Goal: Book appointment/travel/reservation

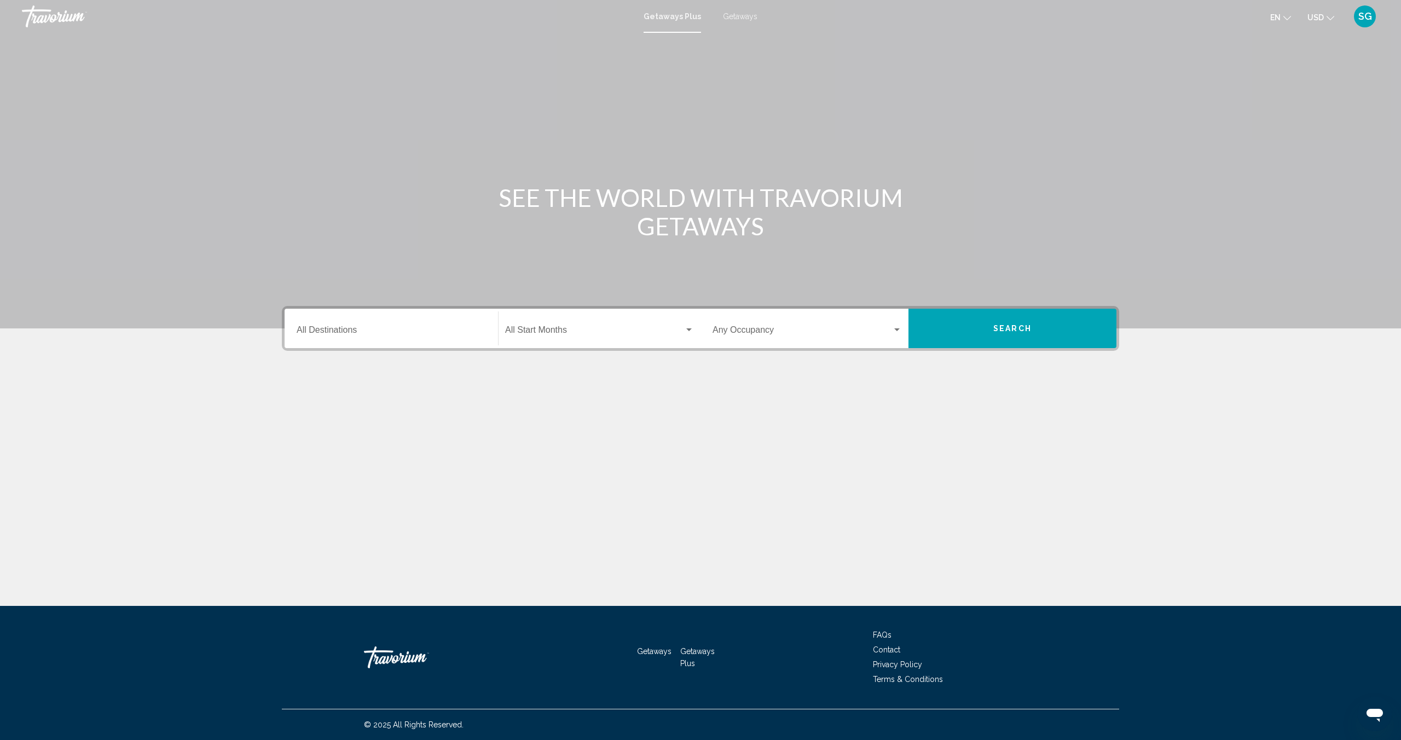
click at [733, 18] on span "Getaways" at bounding box center [740, 16] width 34 height 9
click at [373, 333] on input "Destination All Destinations" at bounding box center [391, 332] width 189 height 10
click at [307, 438] on icon "Toggle Europe (35,042 units available)" at bounding box center [307, 440] width 6 height 11
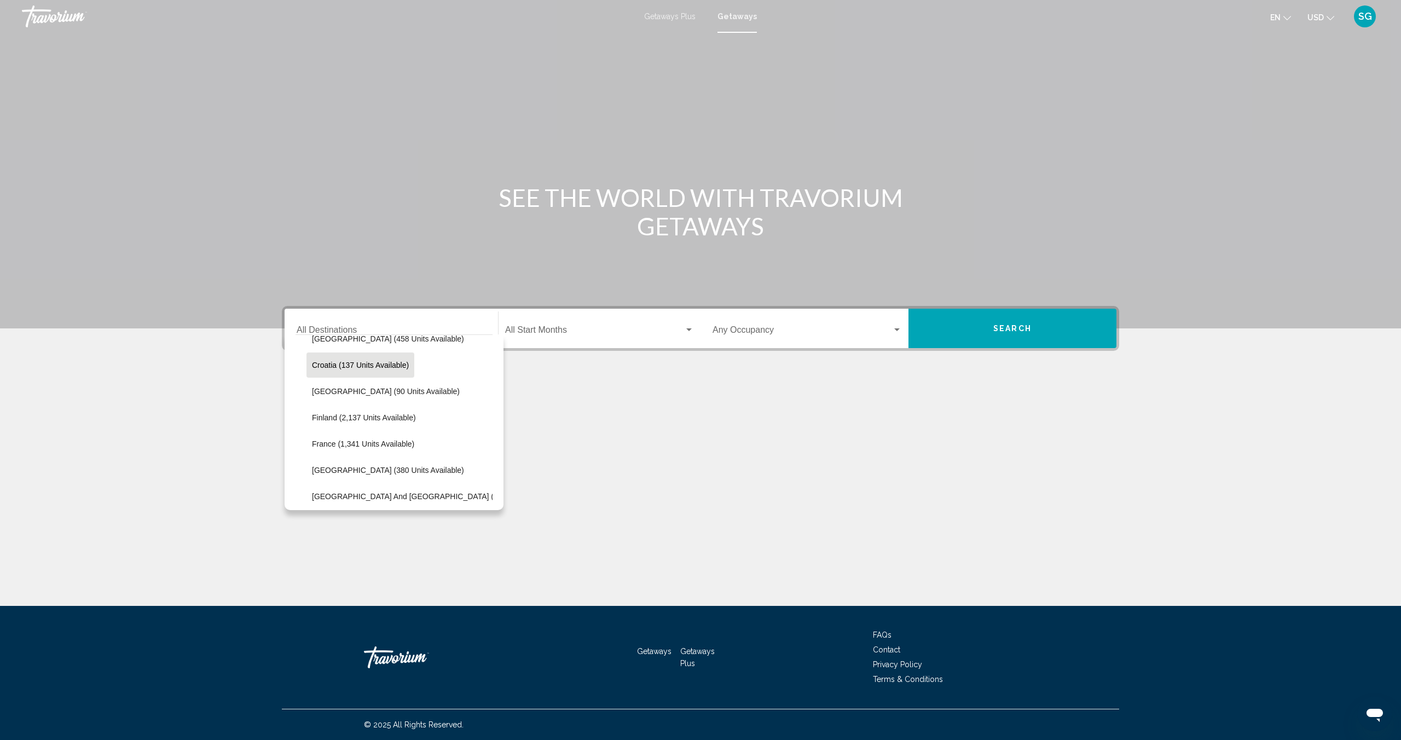
scroll to position [225, 0]
click at [343, 467] on span "[GEOGRAPHIC_DATA] (380 units available)" at bounding box center [380, 469] width 152 height 9
type input "**********"
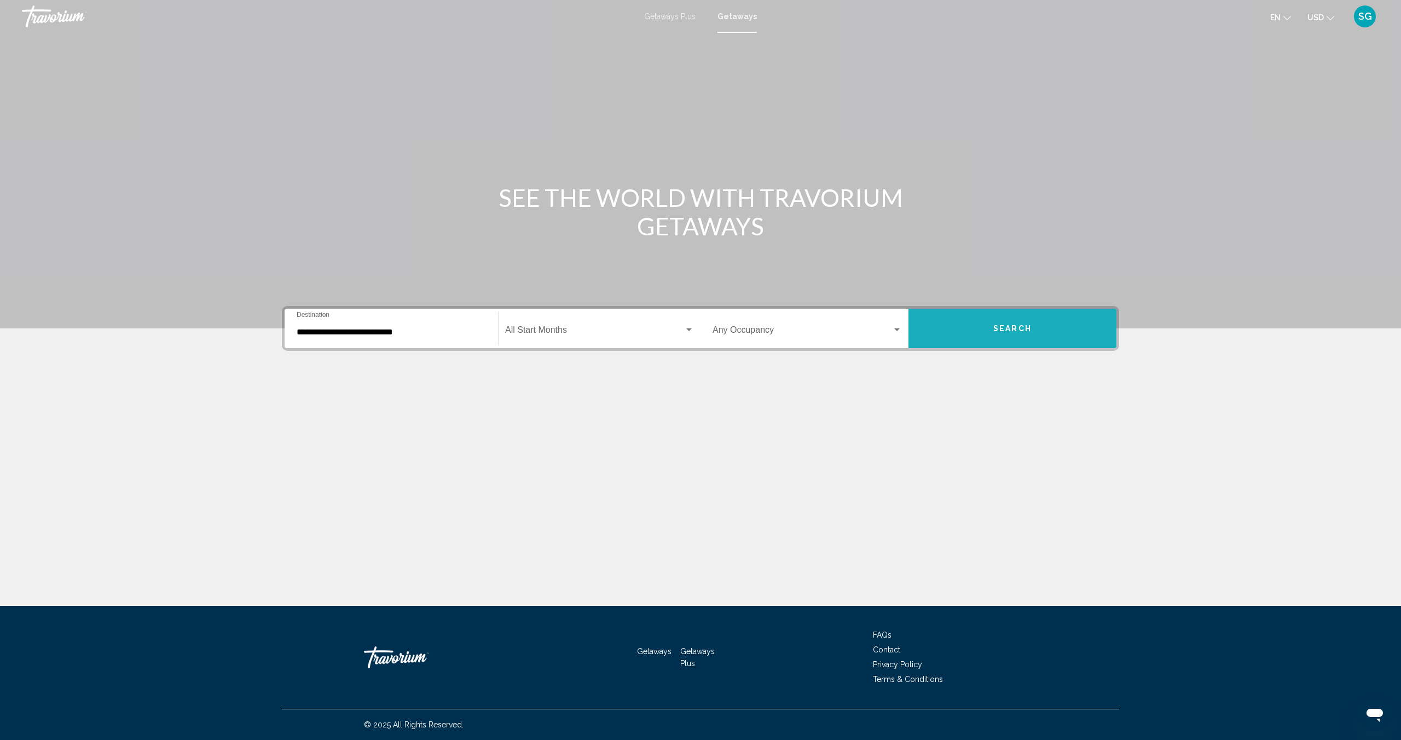
click at [1010, 322] on button "Search" at bounding box center [1012, 328] width 208 height 39
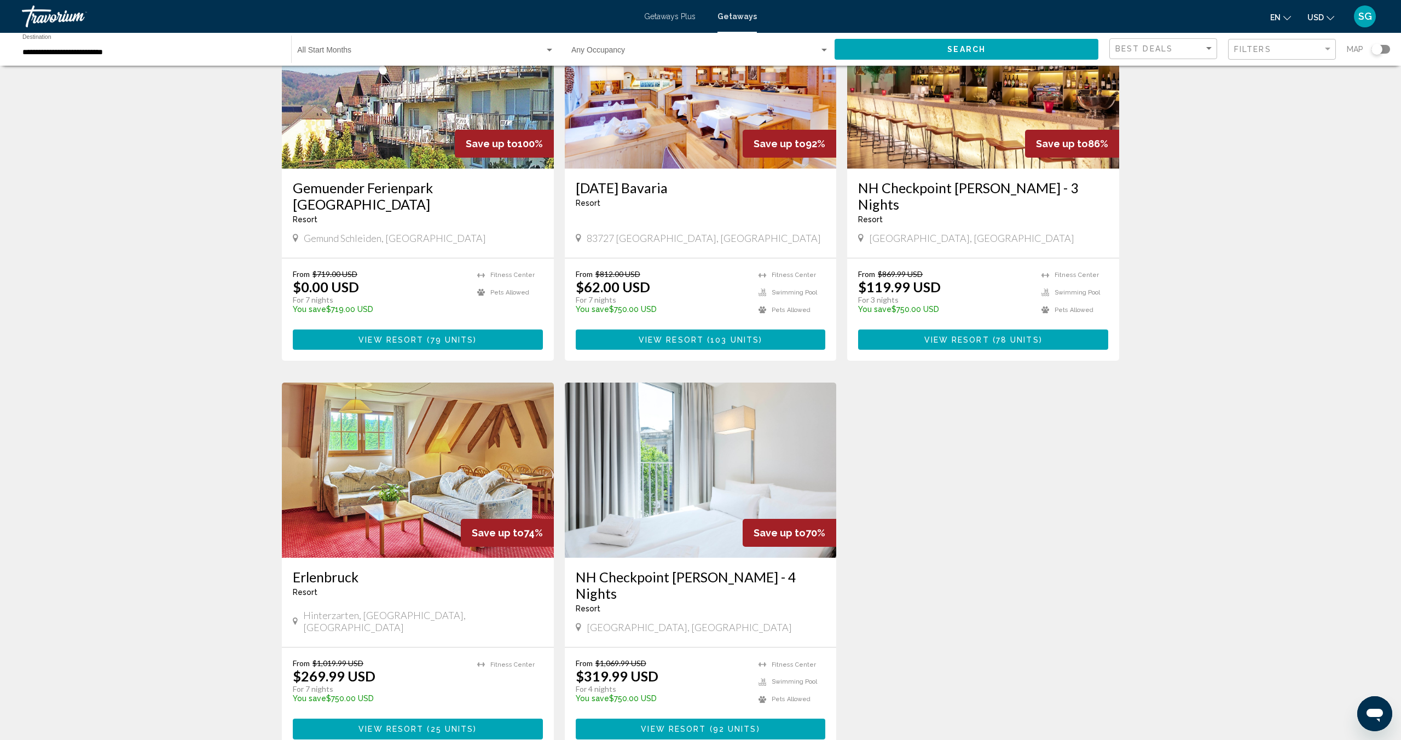
scroll to position [120, 0]
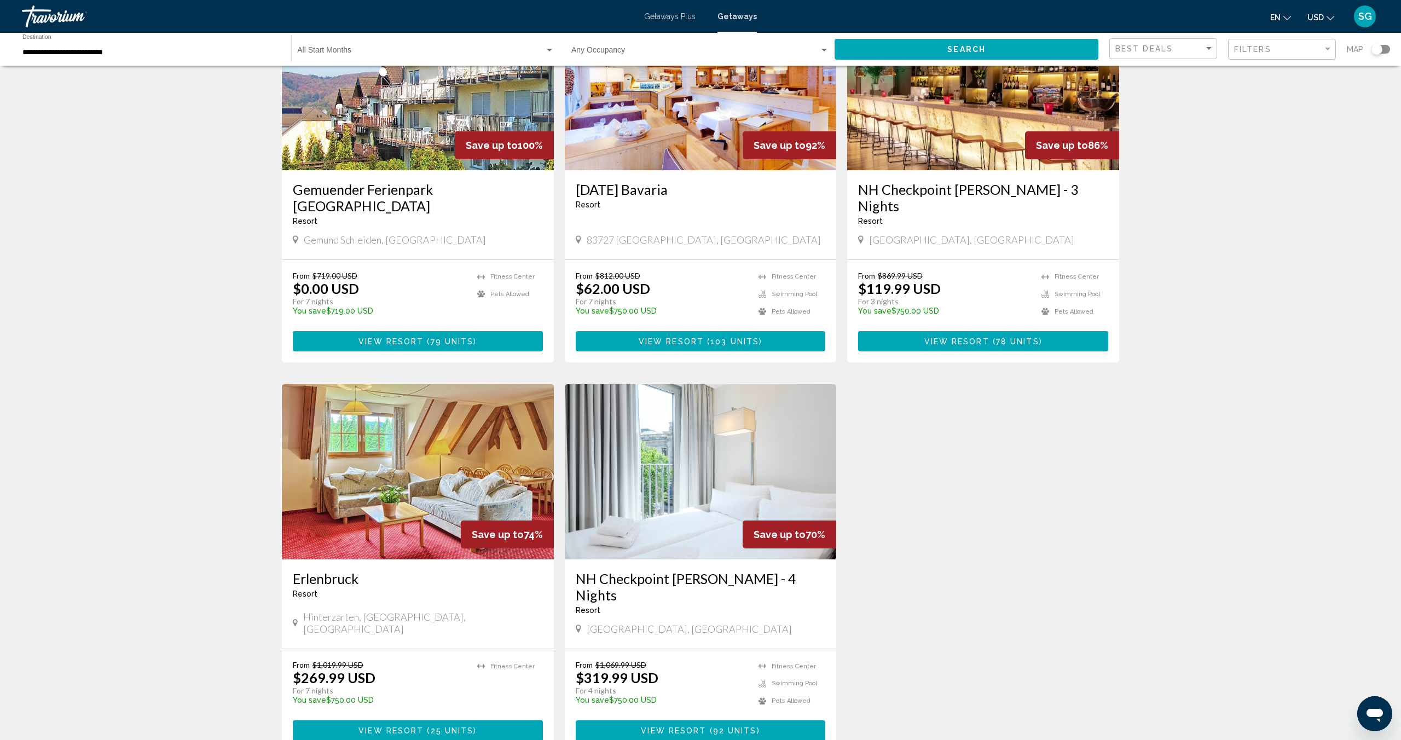
click at [717, 337] on span "103 units" at bounding box center [734, 341] width 49 height 9
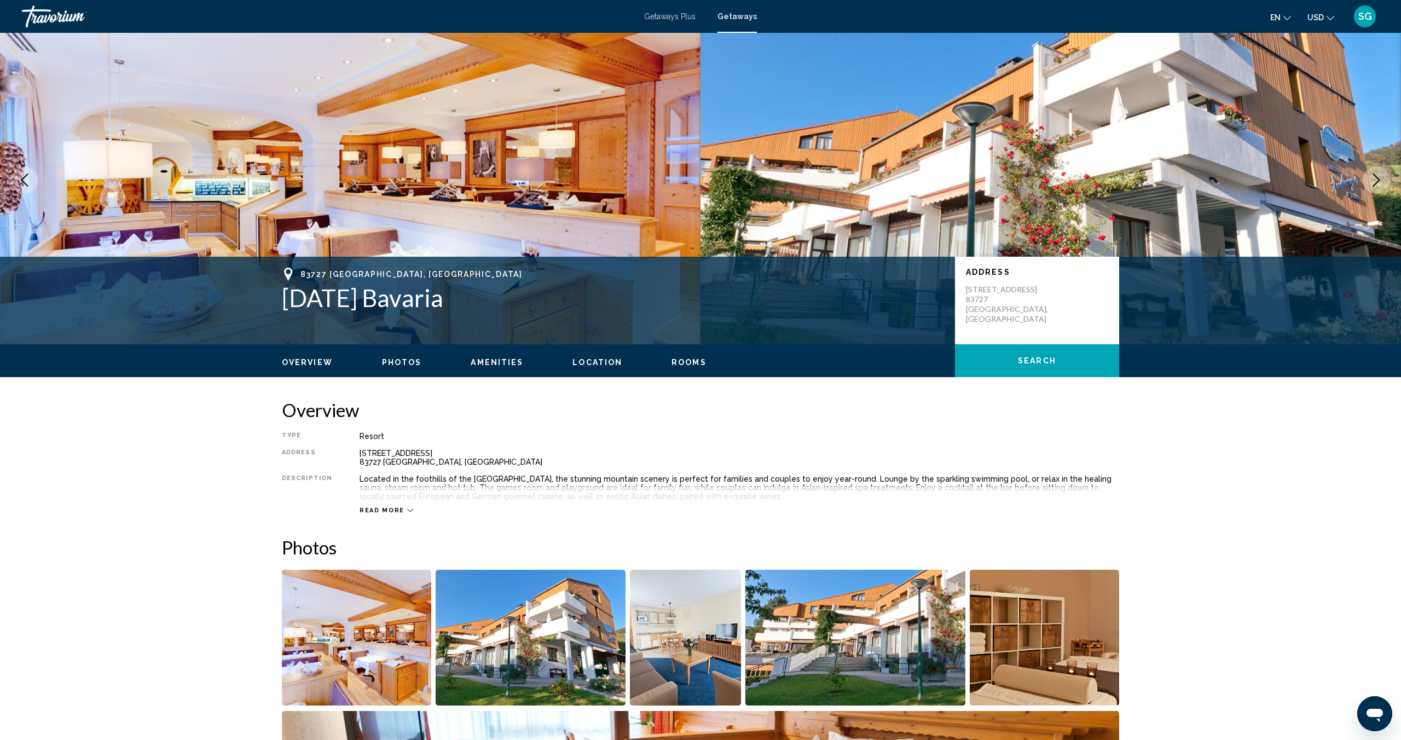
scroll to position [15, 0]
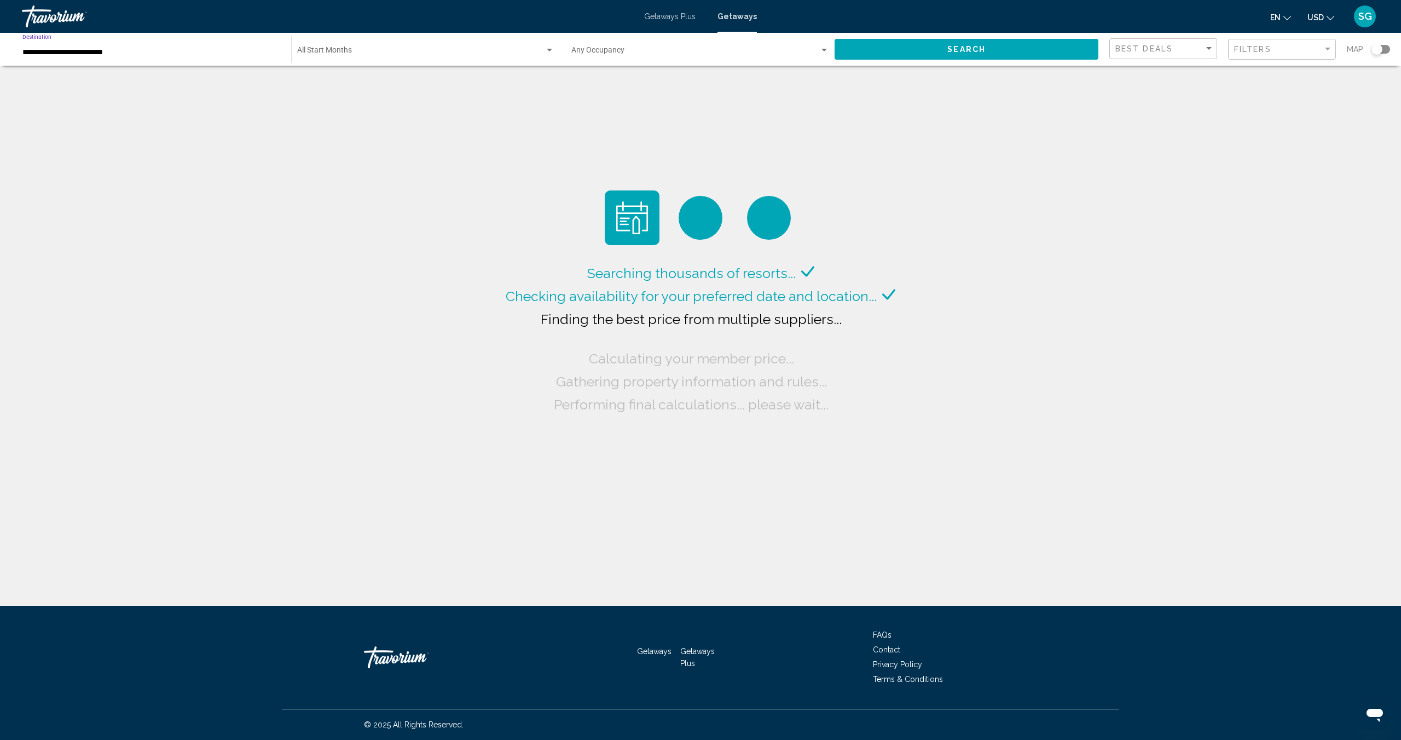
click at [84, 53] on input "**********" at bounding box center [151, 52] width 258 height 9
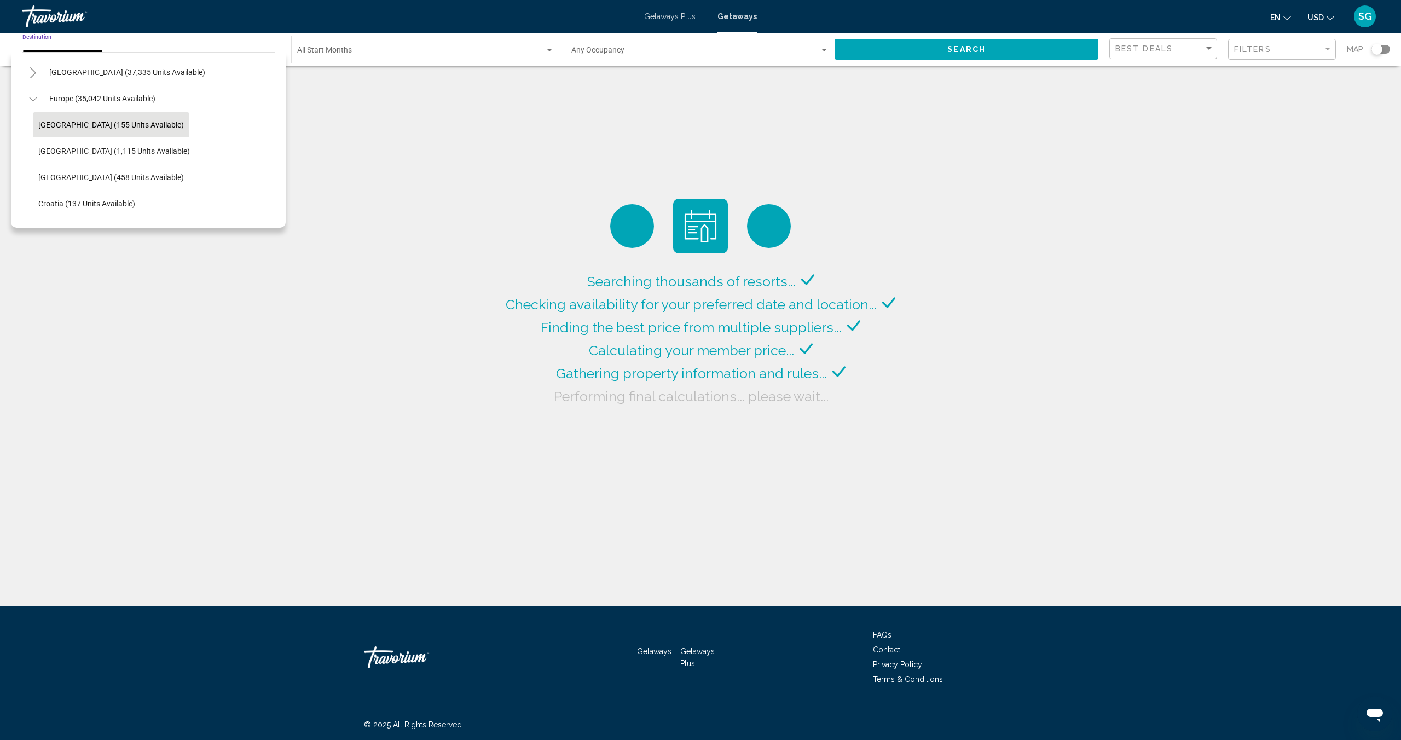
scroll to position [103, 0]
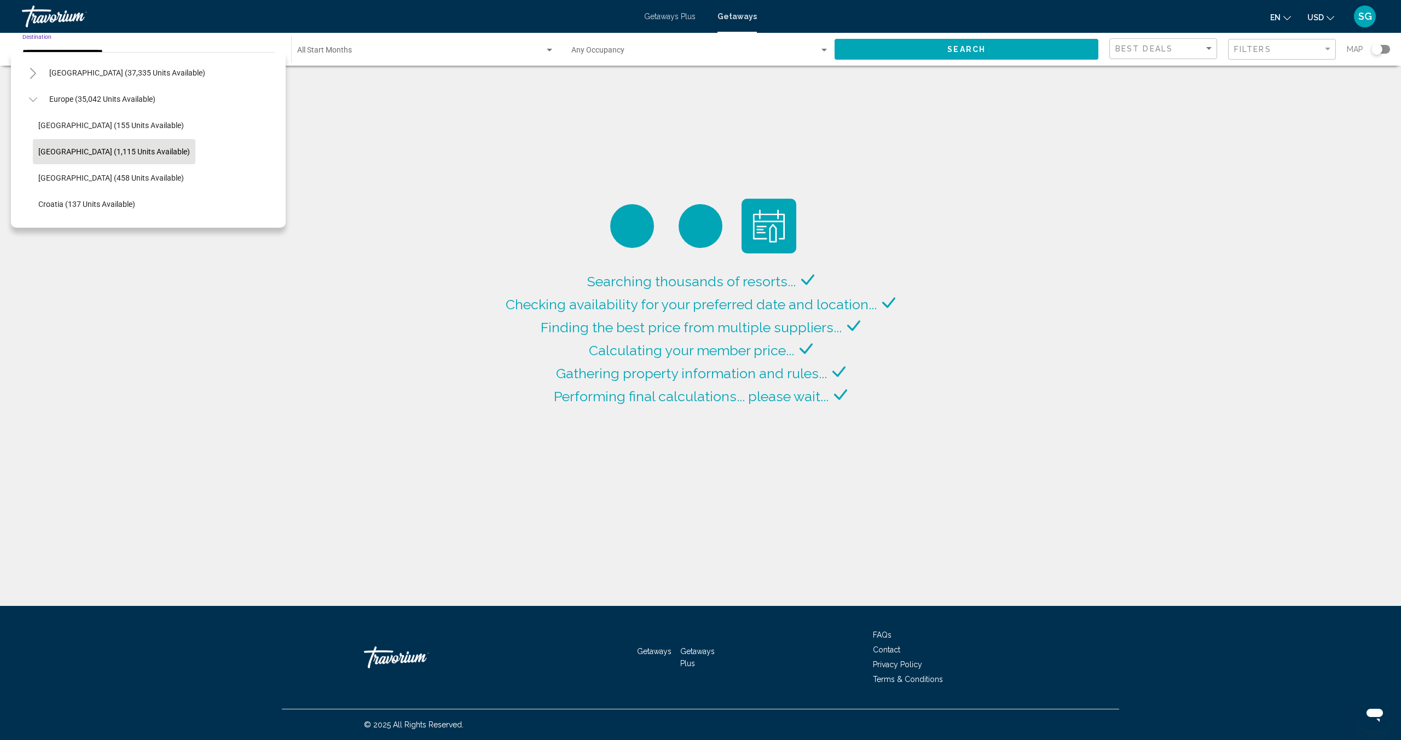
click at [63, 150] on span "[GEOGRAPHIC_DATA] (1,115 units available)" at bounding box center [114, 151] width 152 height 9
type input "**********"
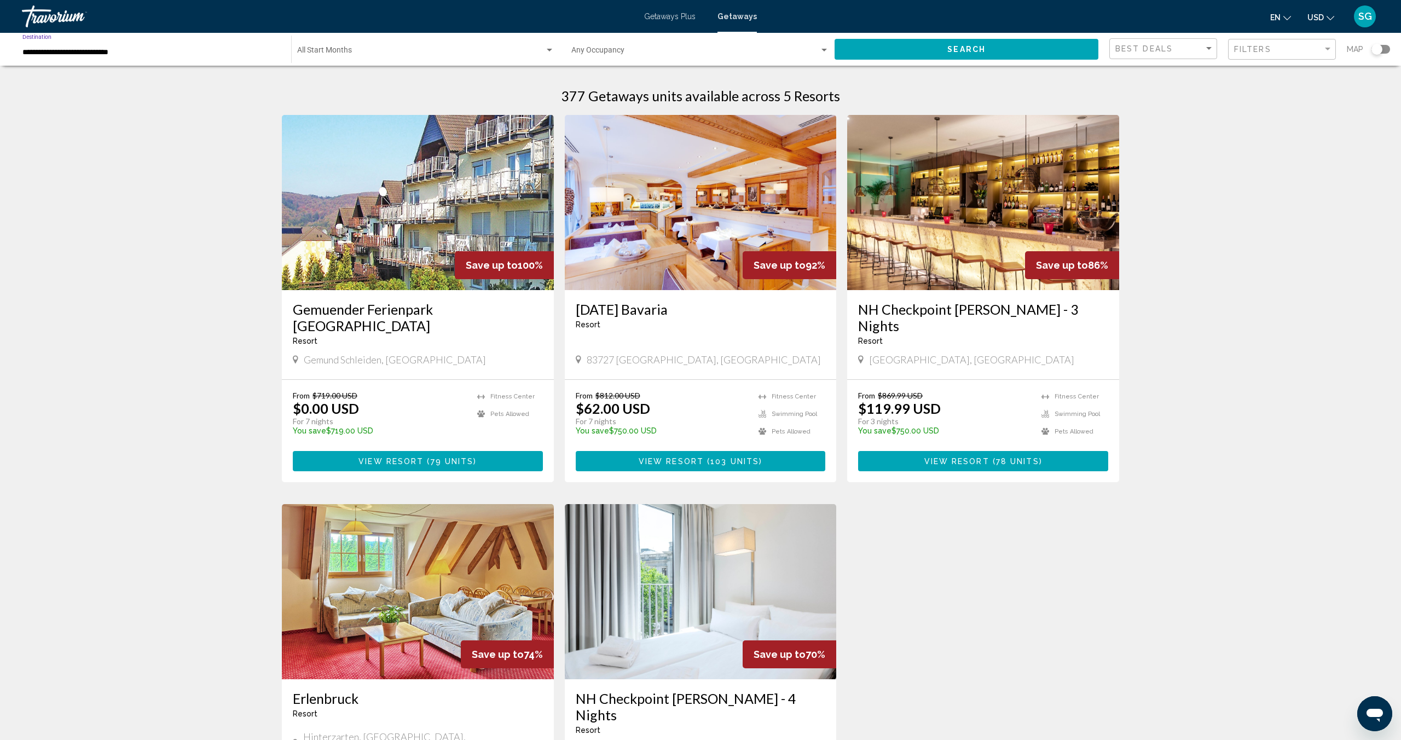
click at [959, 47] on span "Search" at bounding box center [966, 49] width 38 height 9
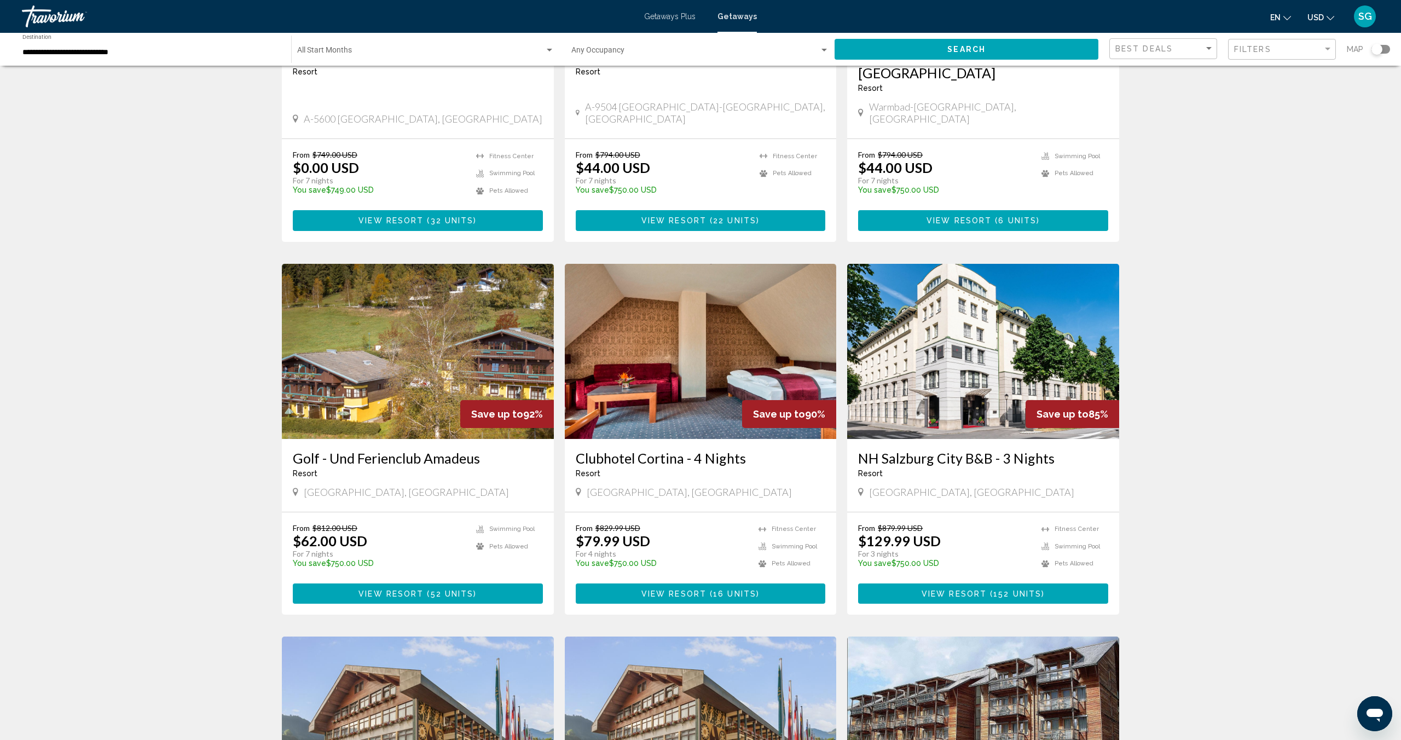
scroll to position [627, 0]
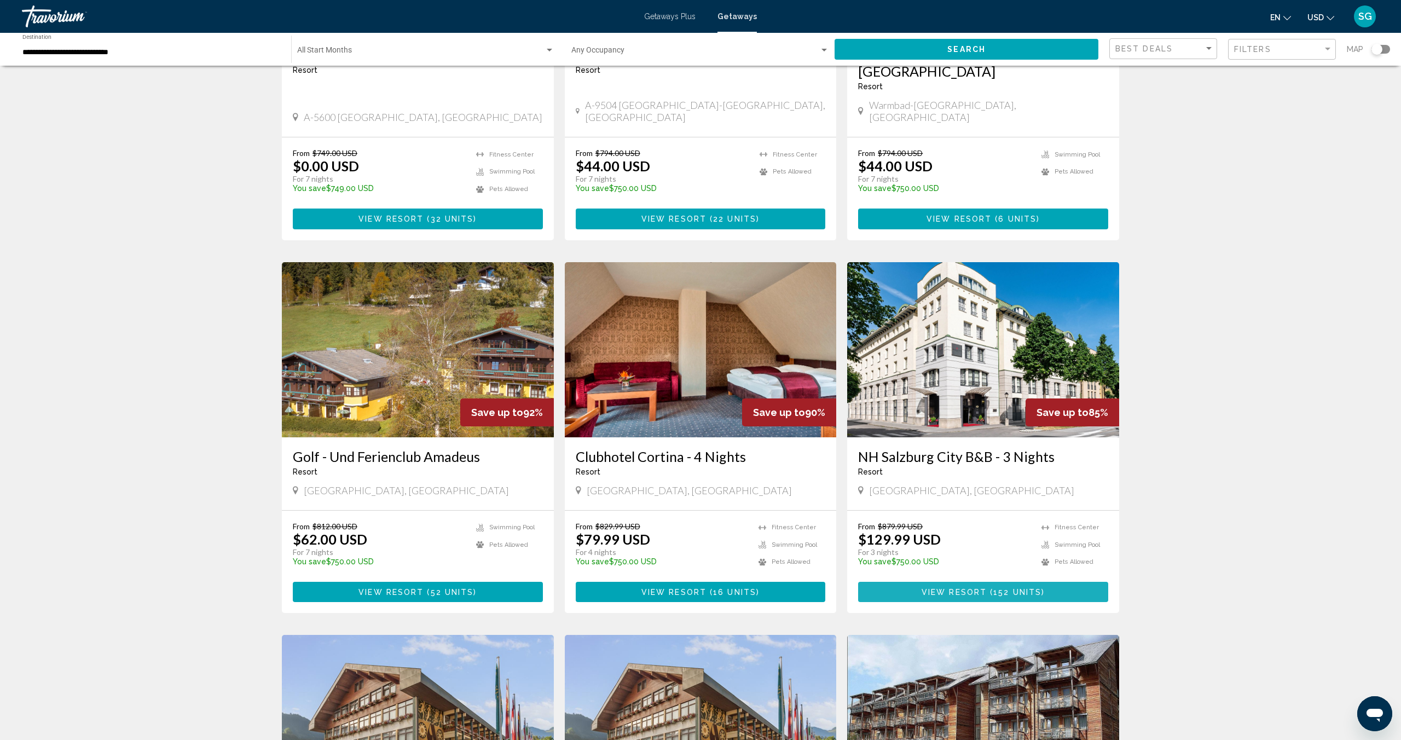
click at [947, 588] on span "View Resort" at bounding box center [954, 592] width 65 height 9
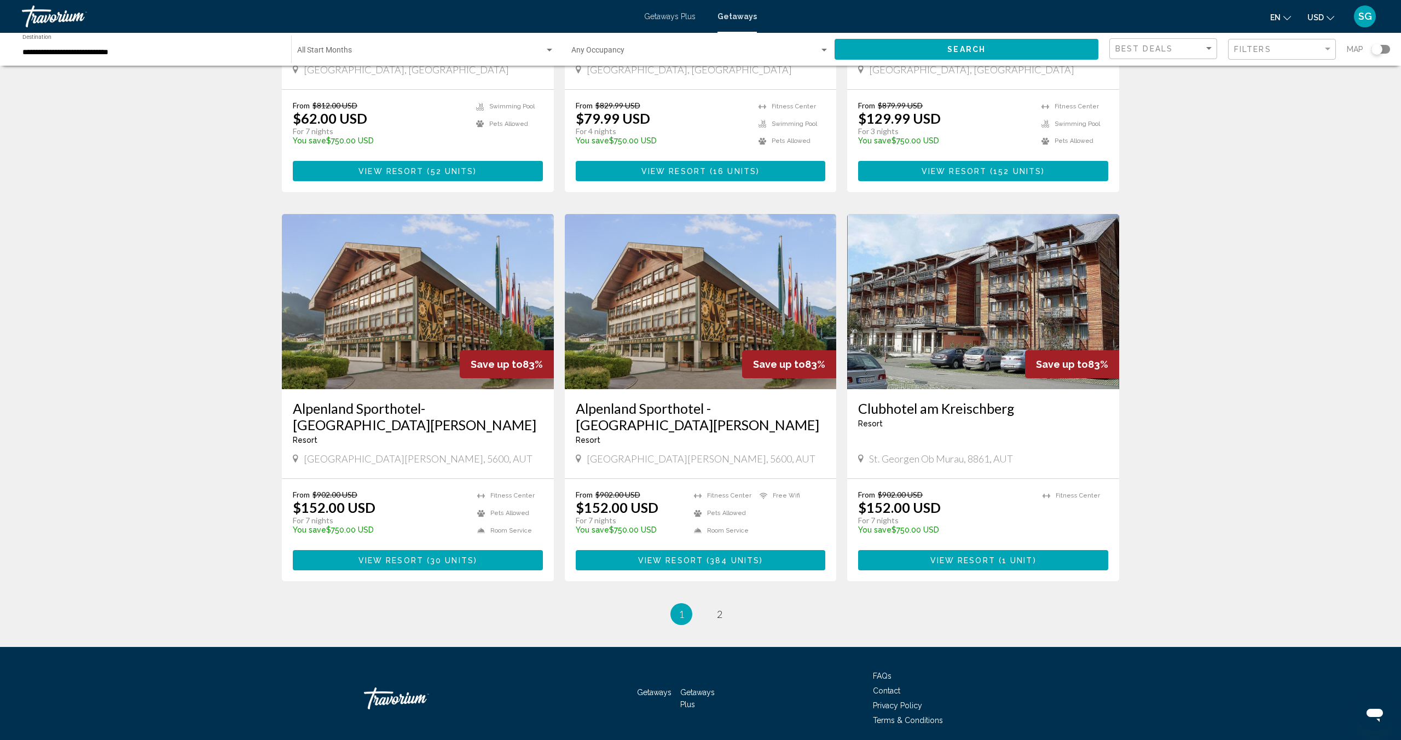
scroll to position [1060, 0]
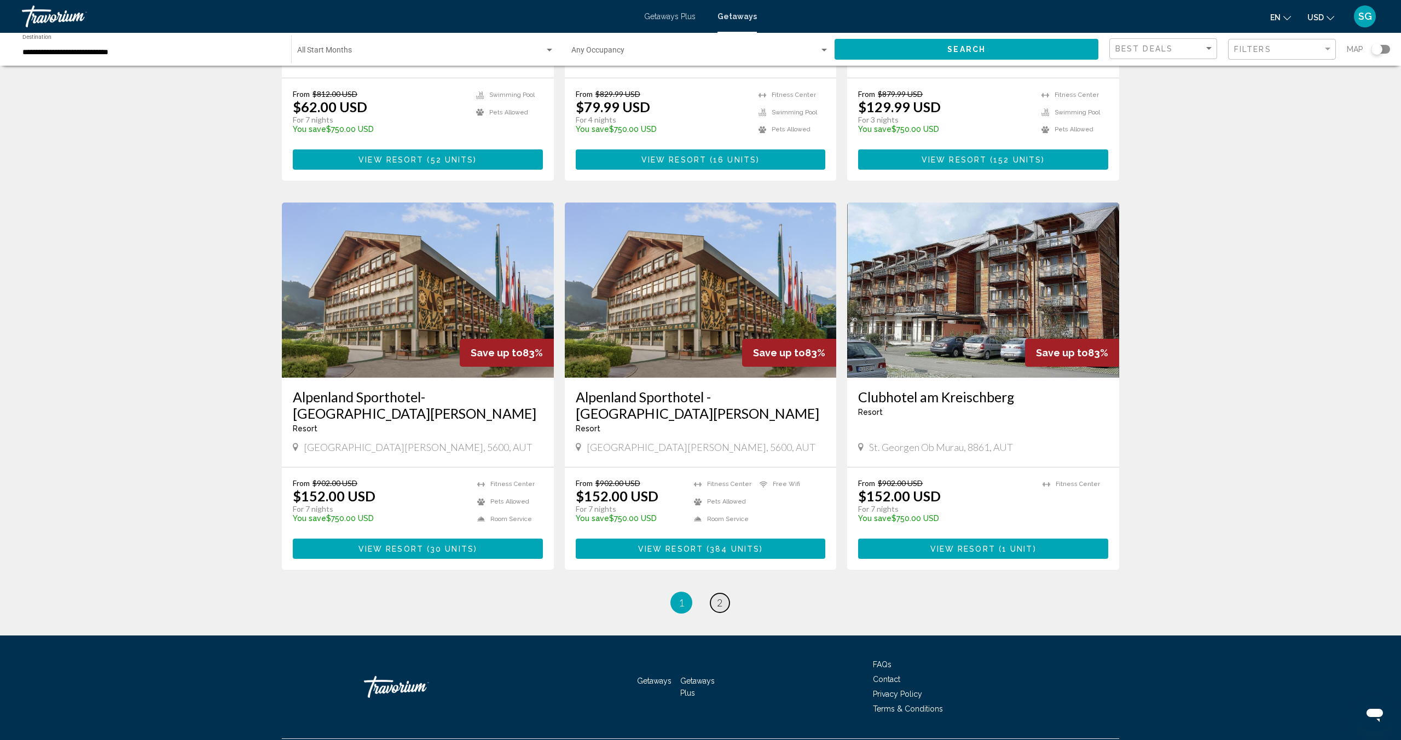
click at [720, 597] on span "2" at bounding box center [719, 603] width 5 height 12
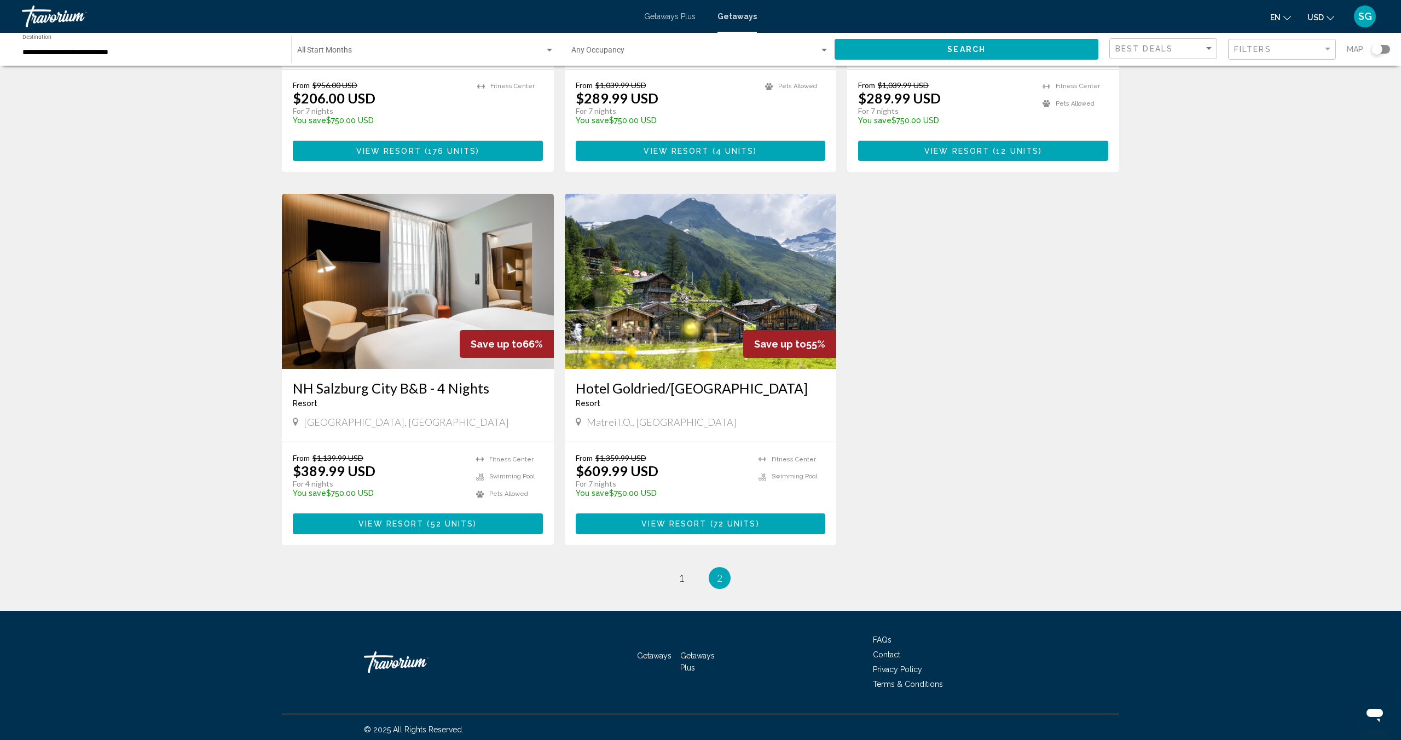
scroll to position [296, 0]
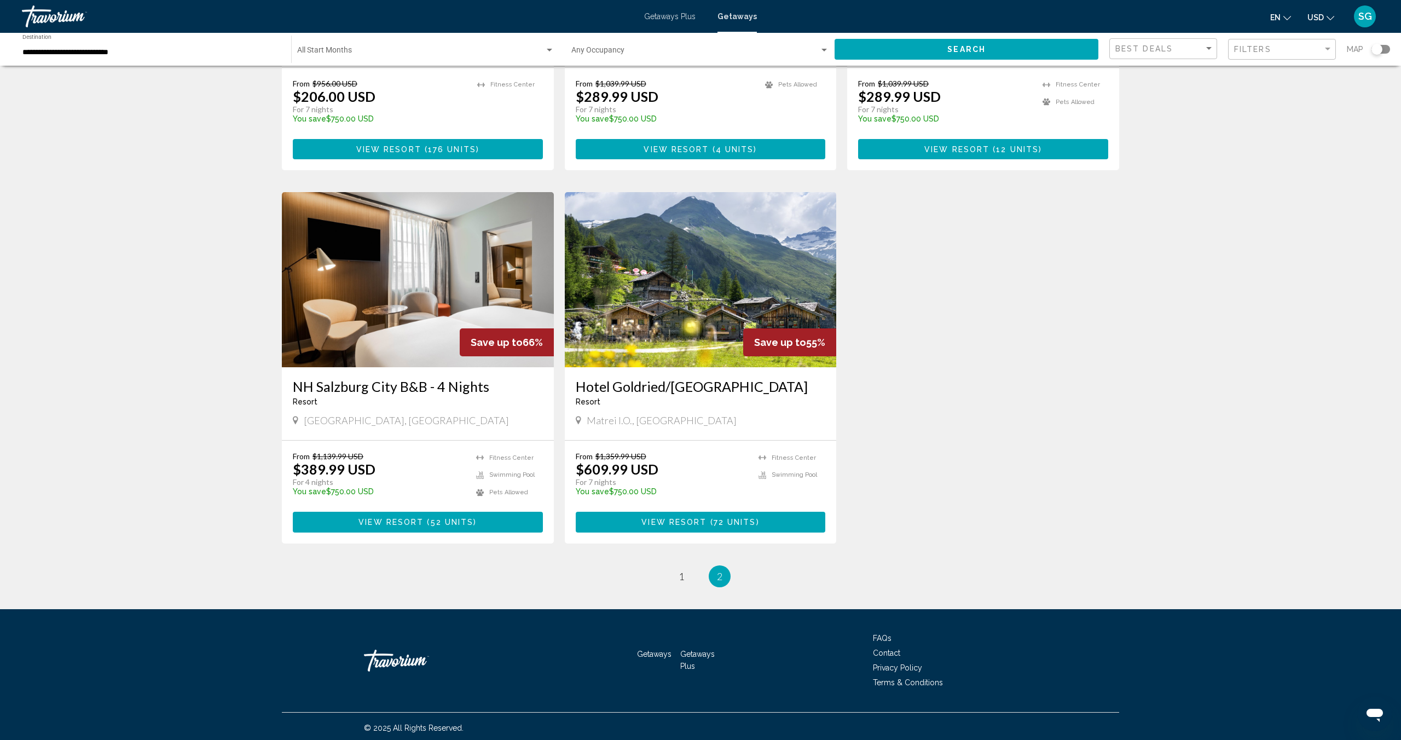
click at [380, 520] on span "View Resort" at bounding box center [390, 522] width 65 height 9
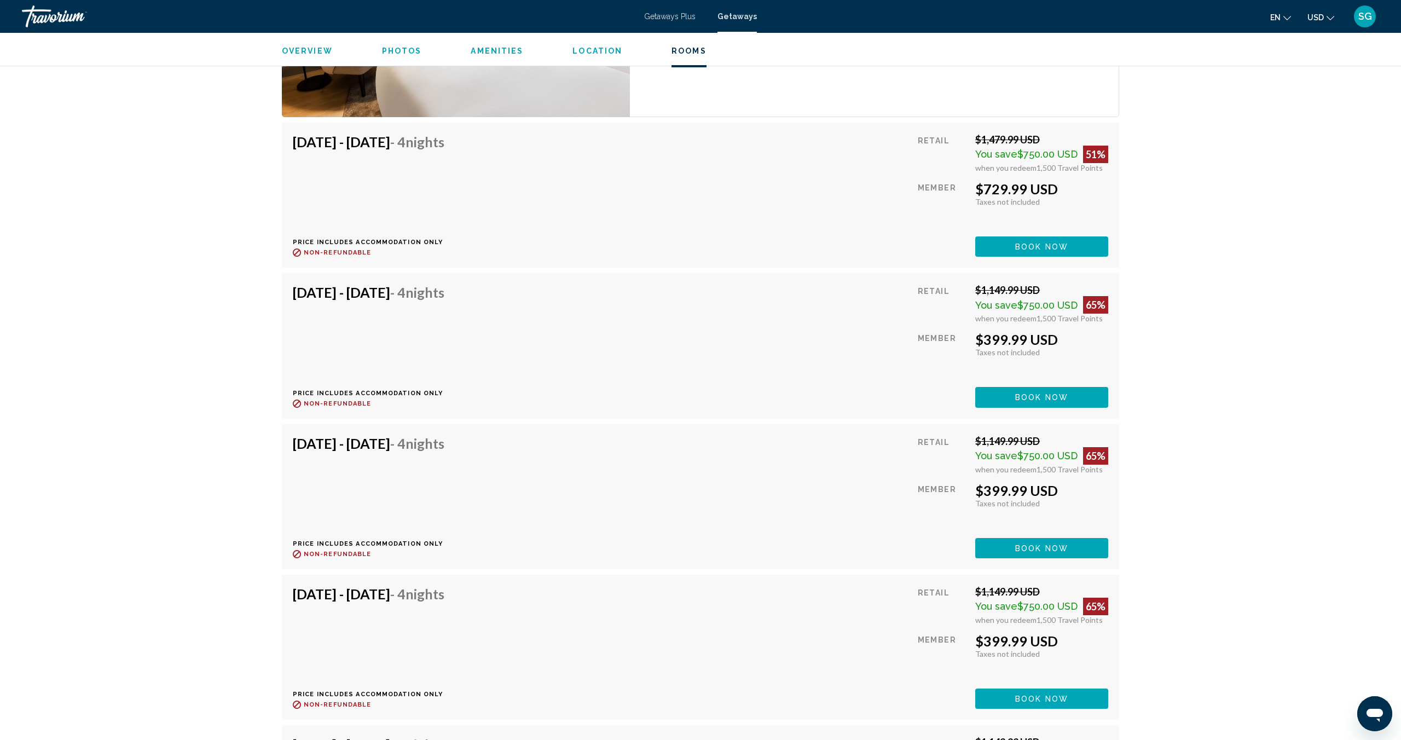
scroll to position [1762, 0]
drag, startPoint x: 296, startPoint y: 292, endPoint x: 565, endPoint y: 293, distance: 269.3
click at [565, 293] on div "[DATE] - [DATE] - 4 Nights Price includes accommodation only Refundable until :…" at bounding box center [700, 346] width 815 height 123
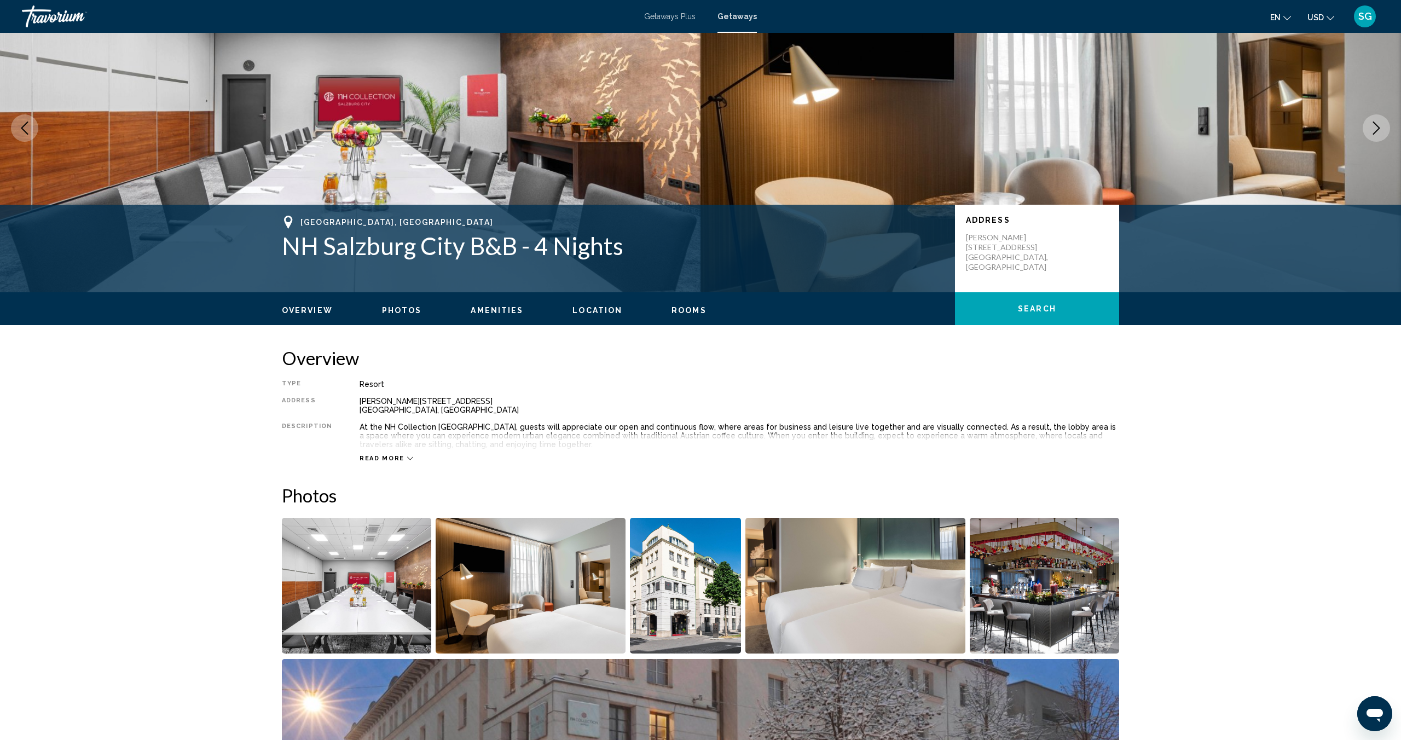
scroll to position [0, 0]
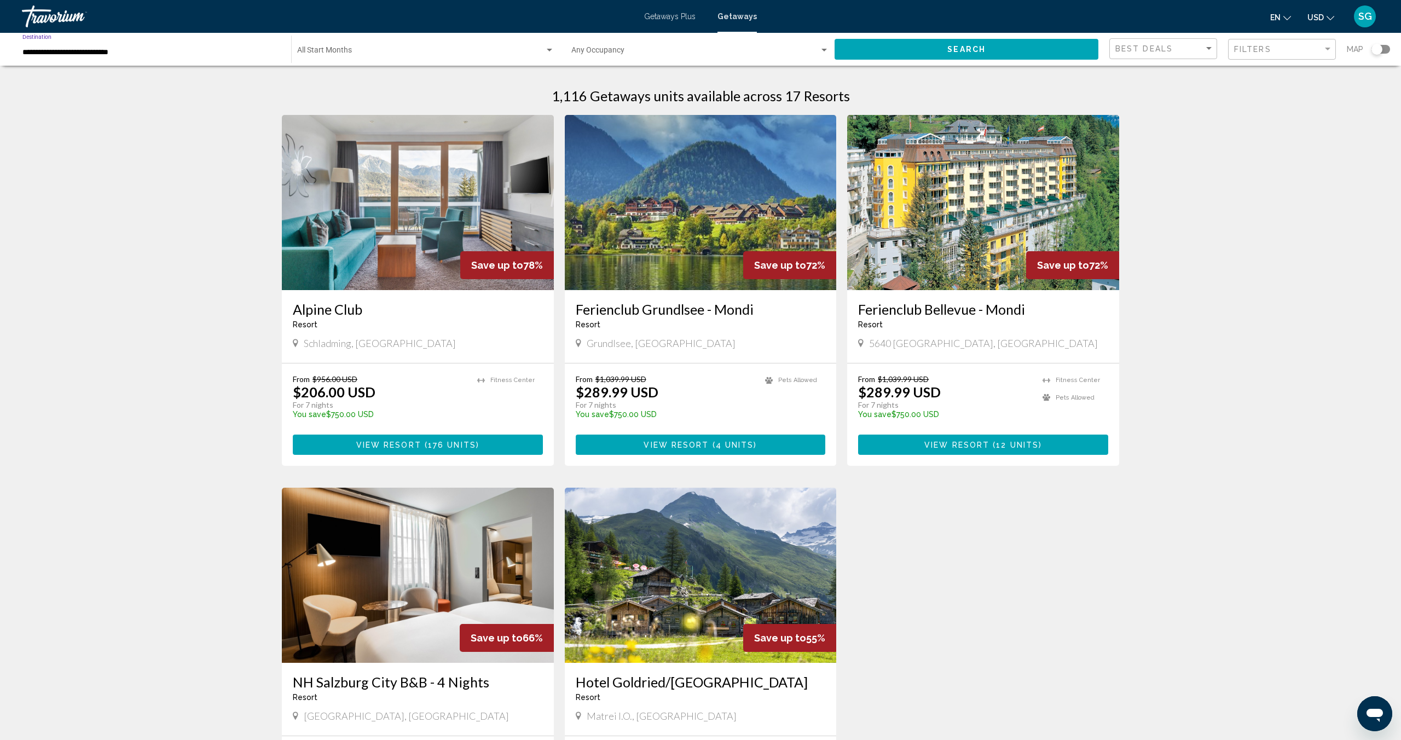
click at [51, 49] on input "**********" at bounding box center [151, 52] width 258 height 9
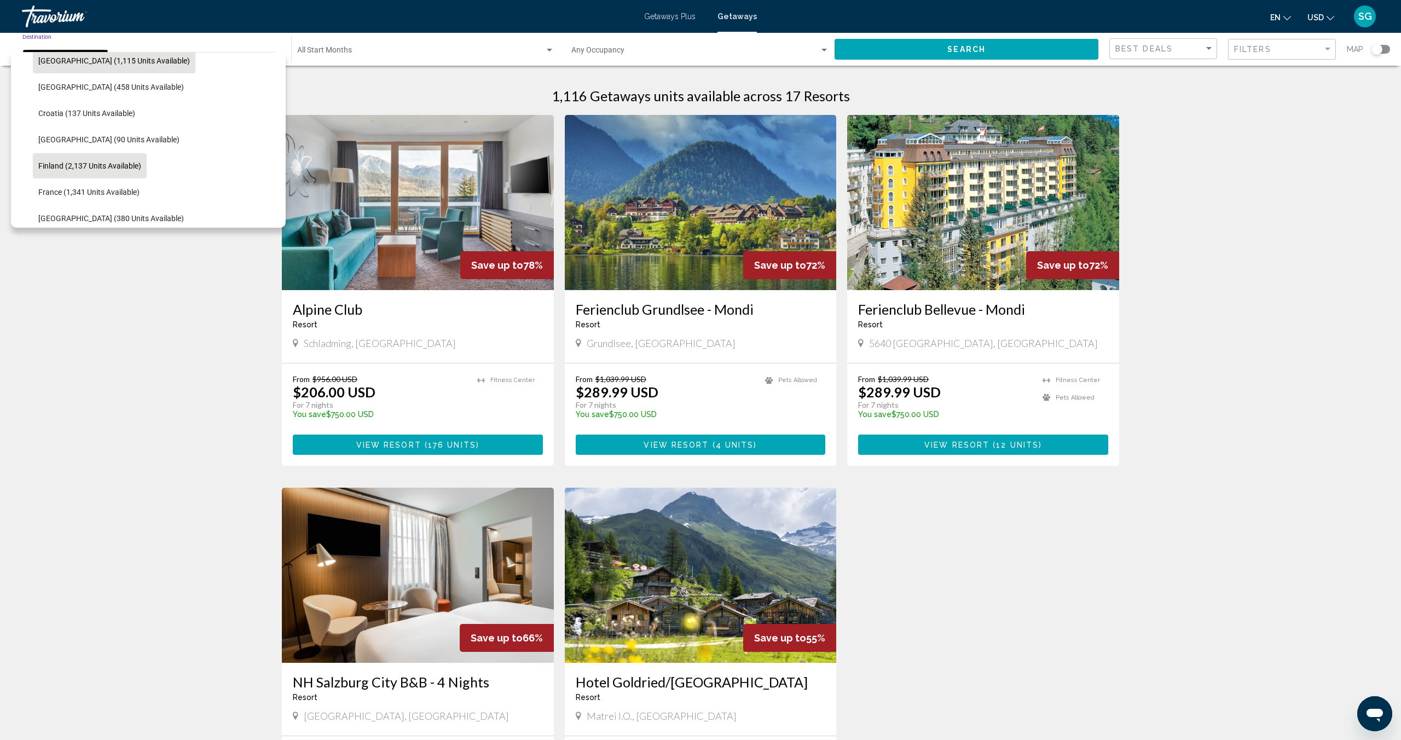
scroll to position [201, 0]
drag, startPoint x: 91, startPoint y: 213, endPoint x: 189, endPoint y: 206, distance: 98.2
click at [91, 213] on span "[GEOGRAPHIC_DATA] (380 units available)" at bounding box center [111, 211] width 146 height 9
type input "**********"
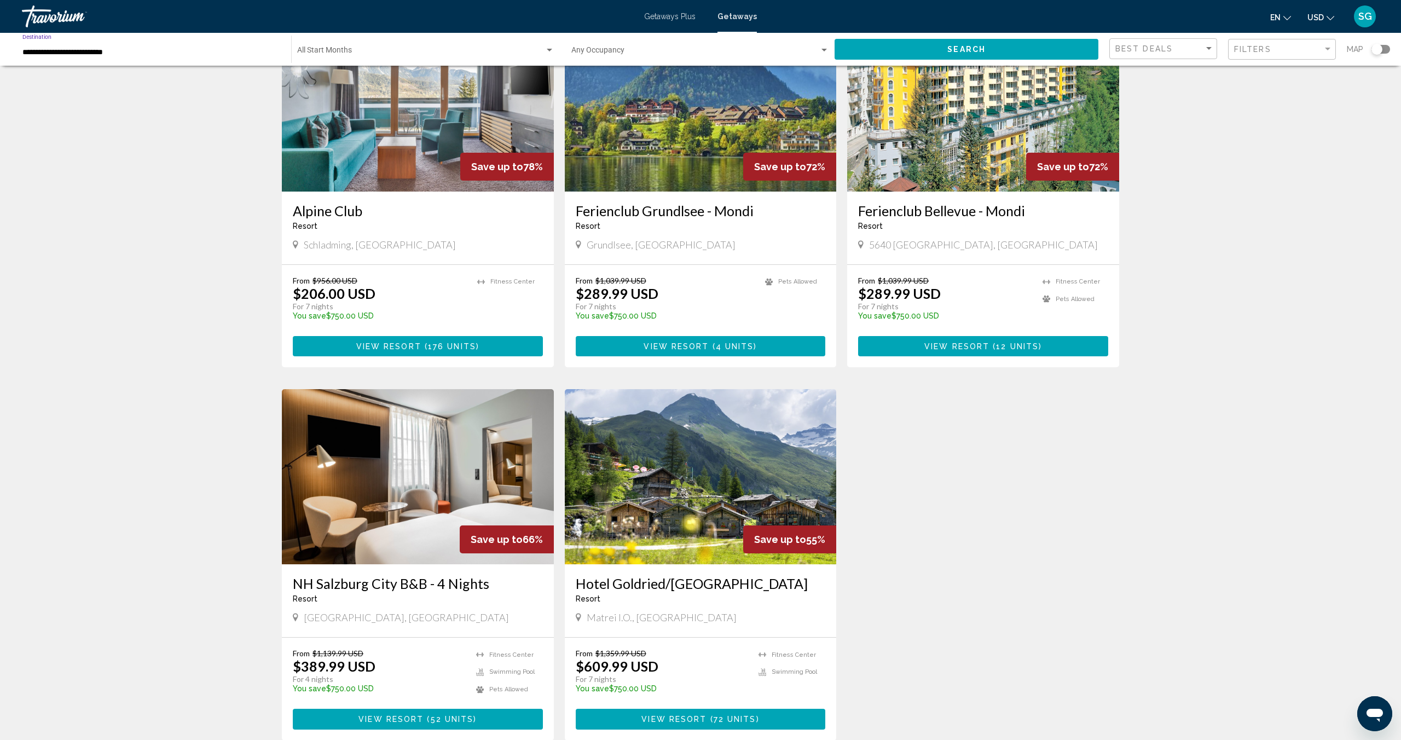
scroll to position [0, 0]
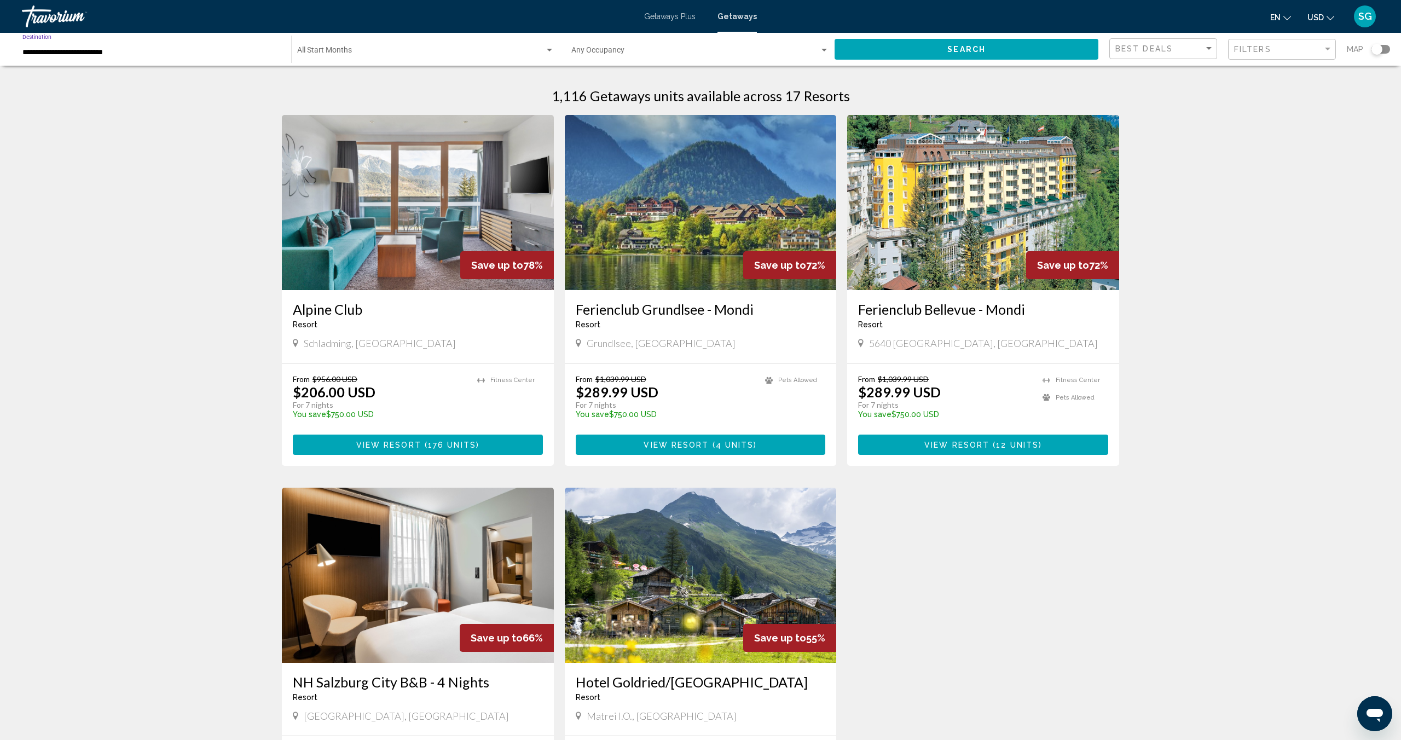
click at [941, 53] on button "Search" at bounding box center [967, 49] width 264 height 20
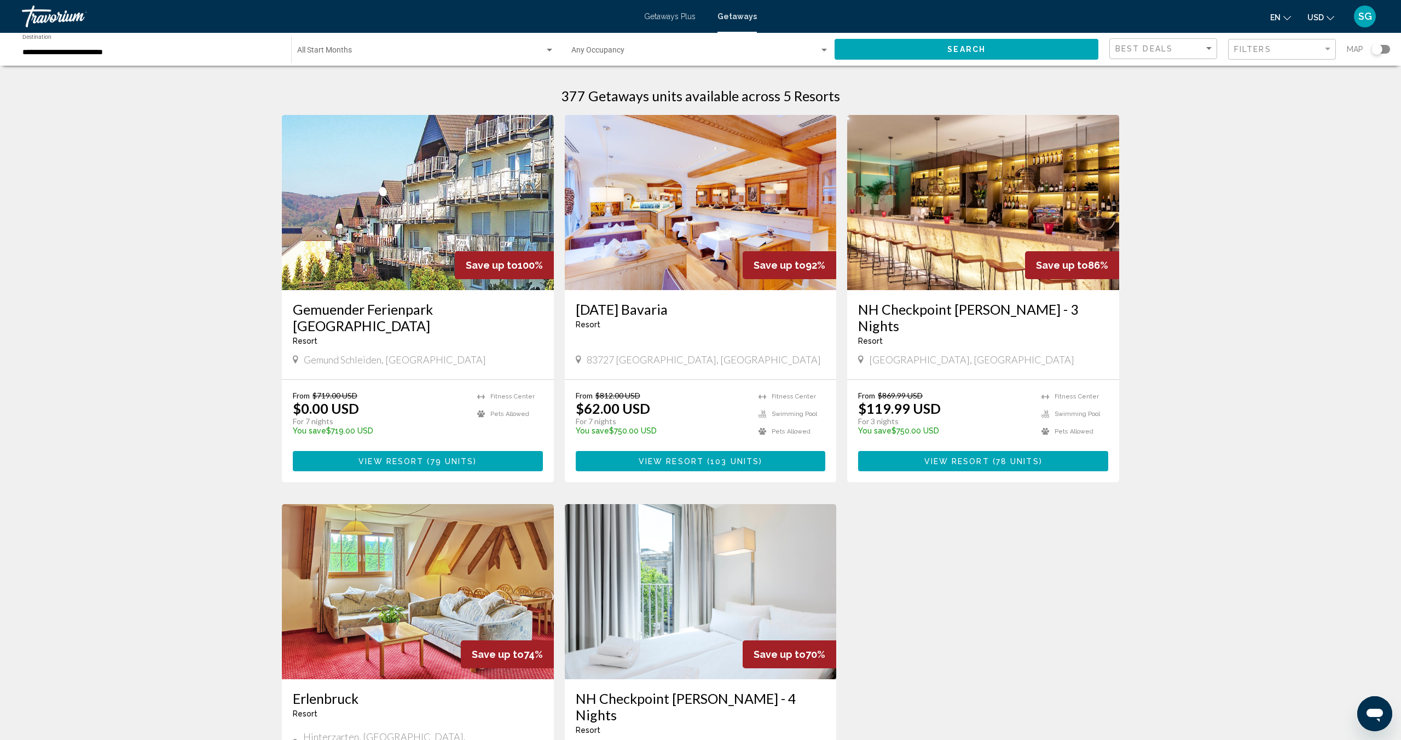
click at [992, 457] on span "( 78 units )" at bounding box center [1015, 461] width 53 height 9
